Goal: Communication & Community: Share content

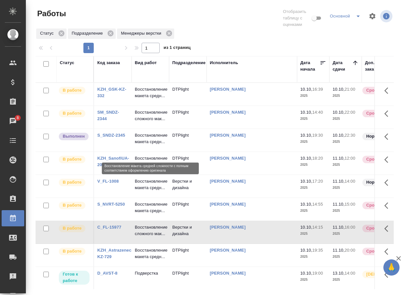
click at [153, 145] on p "Восстановление макета средн..." at bounding box center [150, 138] width 31 height 13
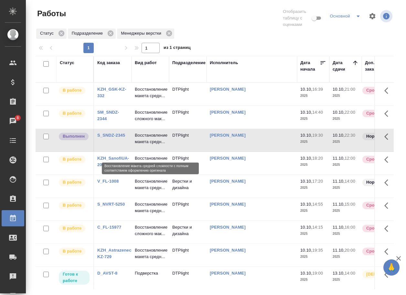
click at [153, 145] on p "Восстановление макета средн..." at bounding box center [150, 138] width 31 height 13
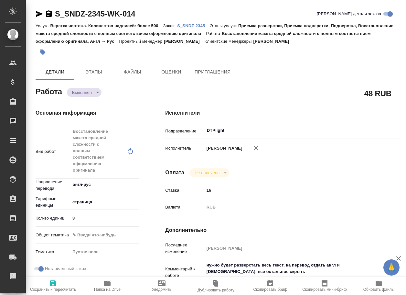
type textarea "x"
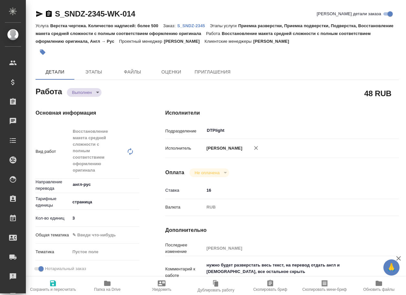
type textarea "x"
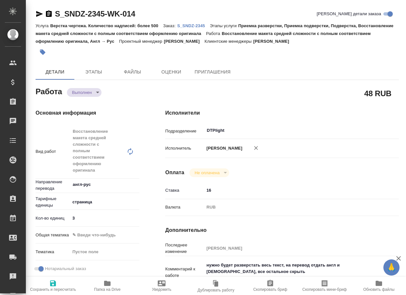
type textarea "x"
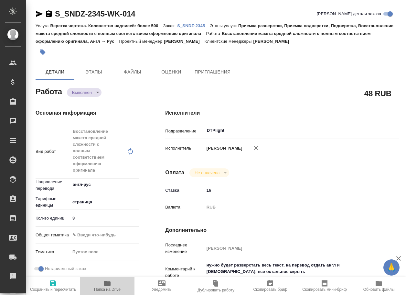
click at [104, 281] on icon "button" at bounding box center [108, 283] width 8 height 8
type textarea "x"
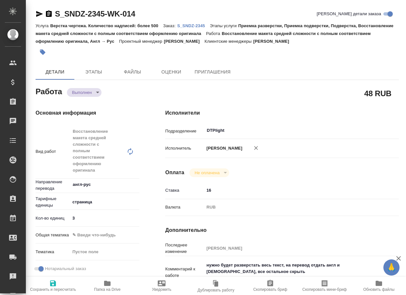
type textarea "x"
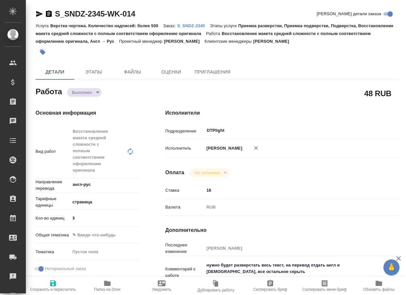
type textarea "x"
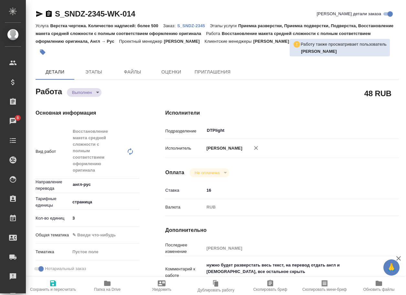
click at [85, 92] on body "🙏 .cls-1 fill:#fff; AWATERA Arsenyeva Vera Клиенты Спецификации Заказы 8 Чаты T…" at bounding box center [203, 147] width 406 height 295
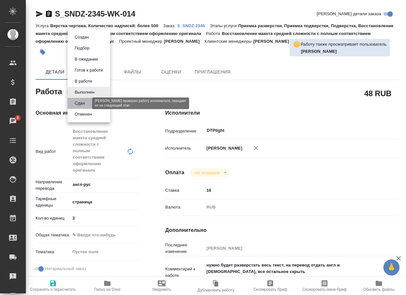
click at [81, 104] on button "Сдан" at bounding box center [80, 103] width 14 height 7
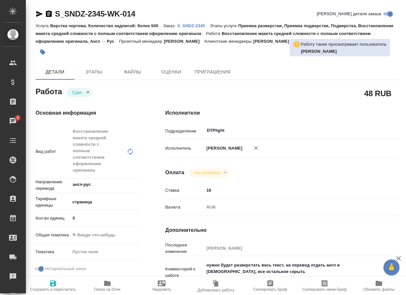
type textarea "x"
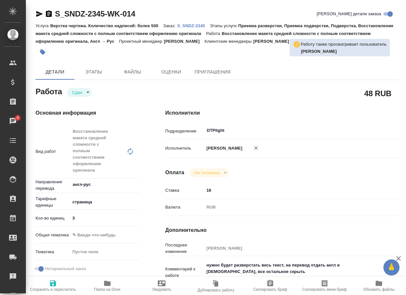
type textarea "x"
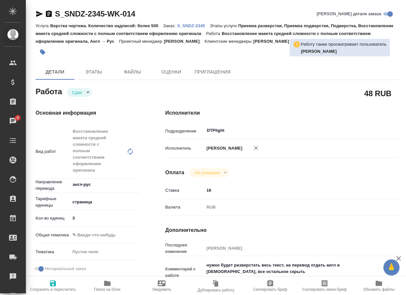
type textarea "x"
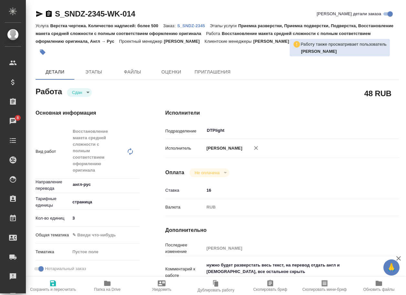
click at [195, 25] on p "S_SNDZ-2345" at bounding box center [193, 25] width 33 height 5
type textarea "x"
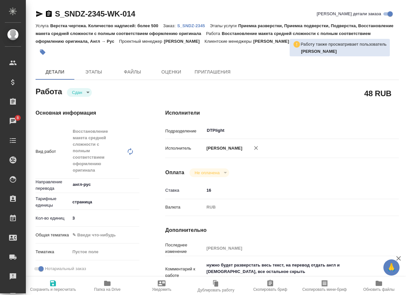
type textarea "x"
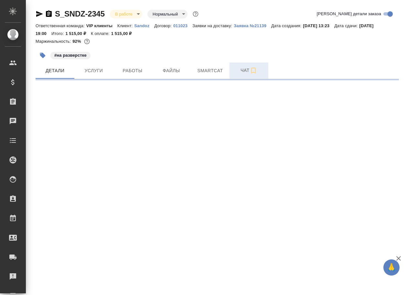
select select "RU"
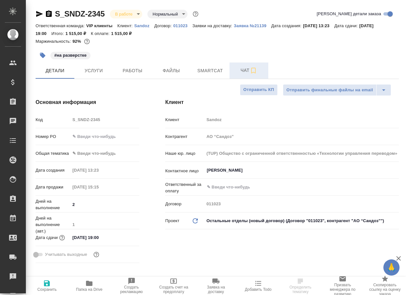
click at [239, 70] on span "Чат" at bounding box center [249, 70] width 31 height 8
type textarea "x"
type input "[PERSON_NAME]"
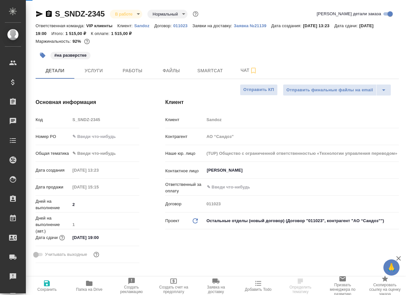
type input "[PERSON_NAME]"
type textarea "x"
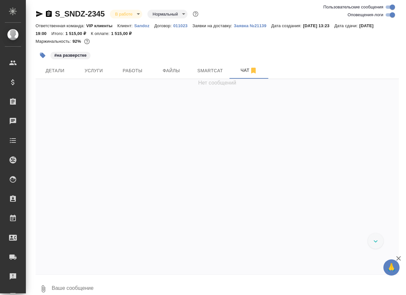
click at [106, 285] on textarea at bounding box center [225, 289] width 348 height 22
paste textarea "[URL][DOMAIN_NAME]"
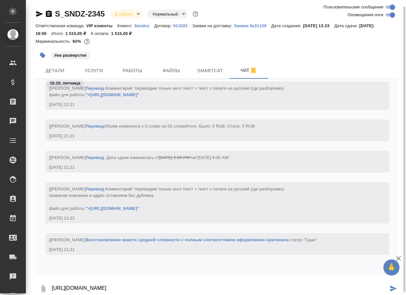
type textarea "[URL][DOMAIN_NAME]"
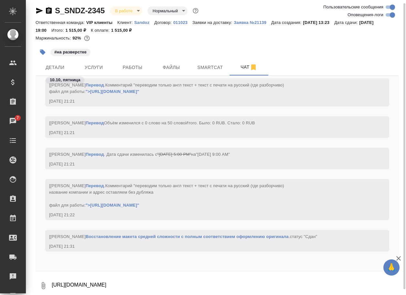
scroll to position [8804, 0]
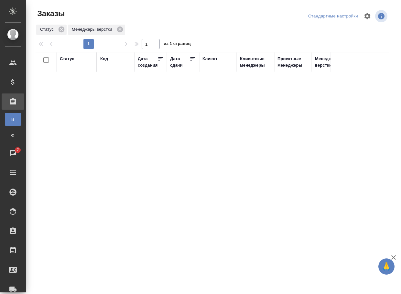
click at [76, 161] on div "Статус Код Дата создания Дата сдачи Клиент Клиентские менеджеры Проектные менед…" at bounding box center [212, 168] width 353 height 233
